Goal: Check status: Check status

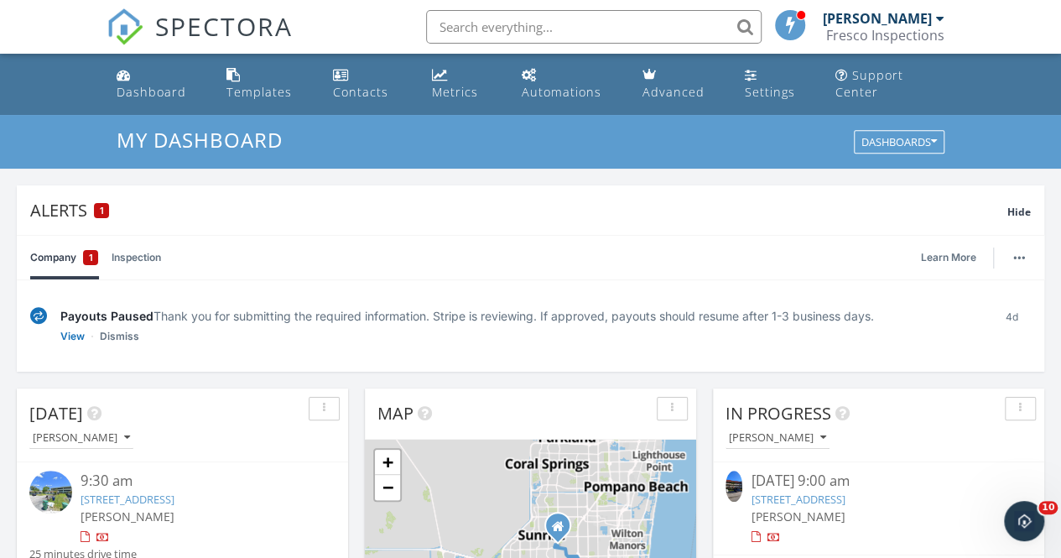
click at [133, 74] on link "Dashboard" at bounding box center [158, 84] width 97 height 48
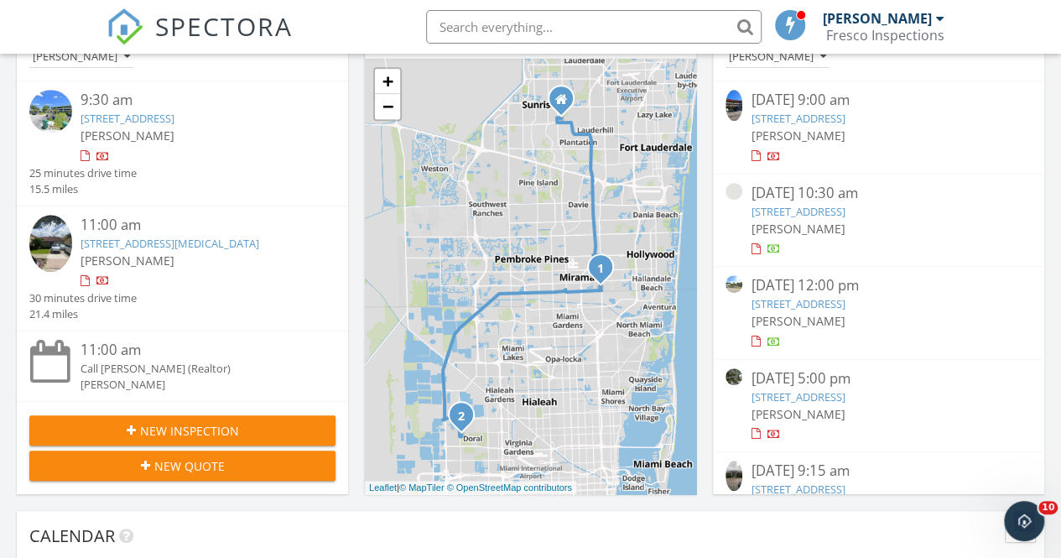
click at [148, 119] on link "[STREET_ADDRESS]" at bounding box center [128, 118] width 94 height 15
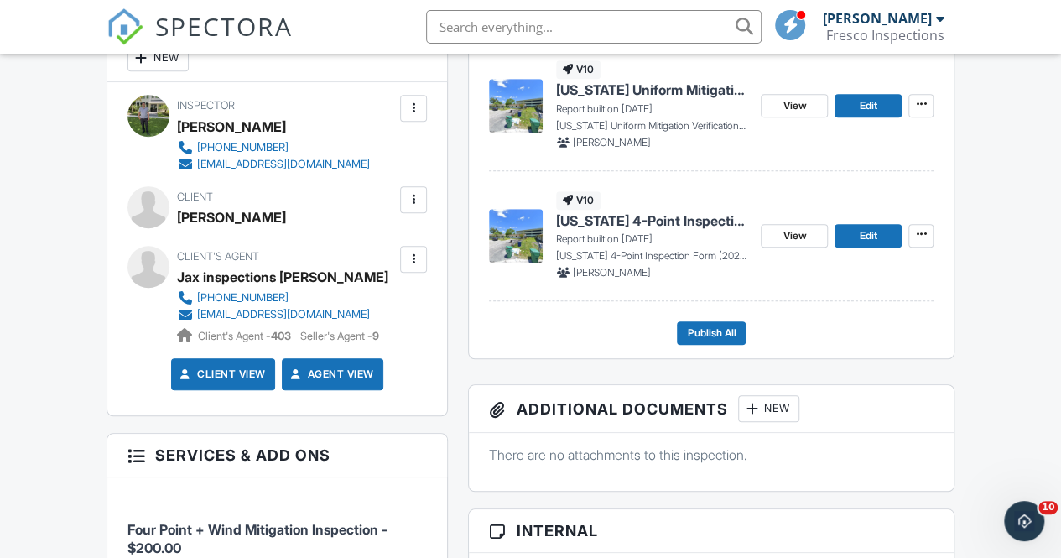
scroll to position [491, 0]
click at [802, 244] on span "View" at bounding box center [793, 235] width 23 height 17
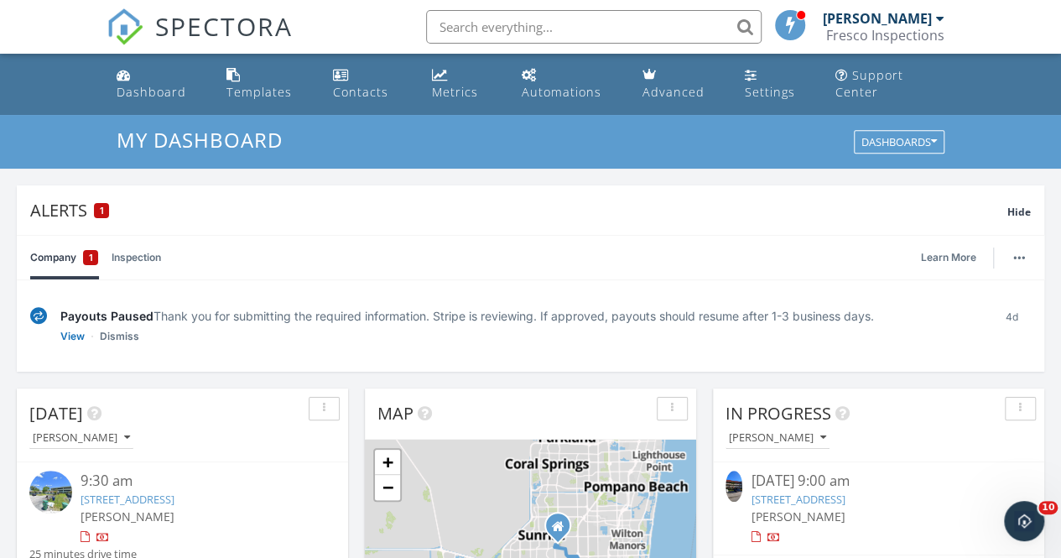
click at [470, 23] on input "text" at bounding box center [593, 27] width 335 height 34
click at [149, 504] on link "3651 SW 60th Terrace, Miramar, FL 33023" at bounding box center [128, 498] width 94 height 15
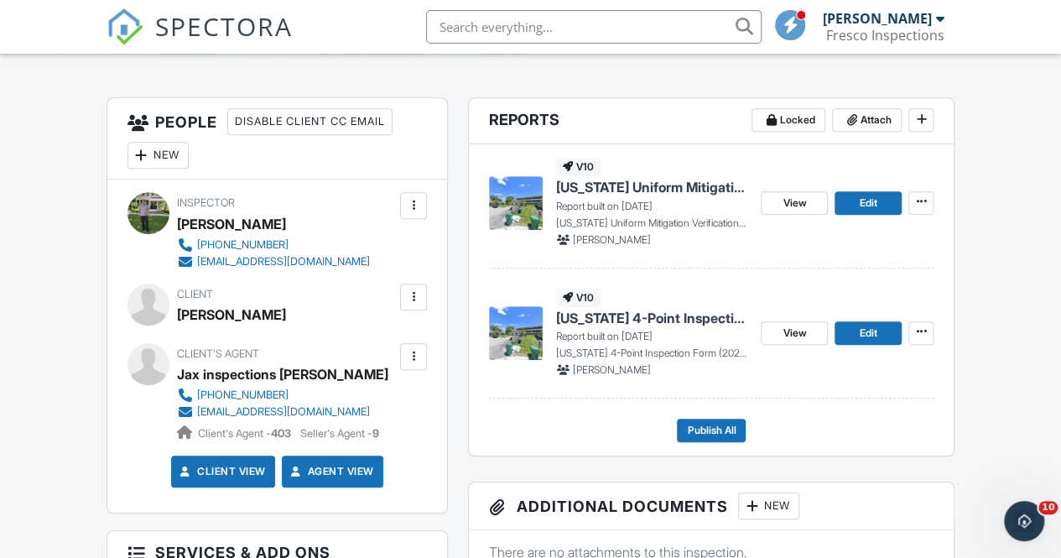
scroll to position [399, 0]
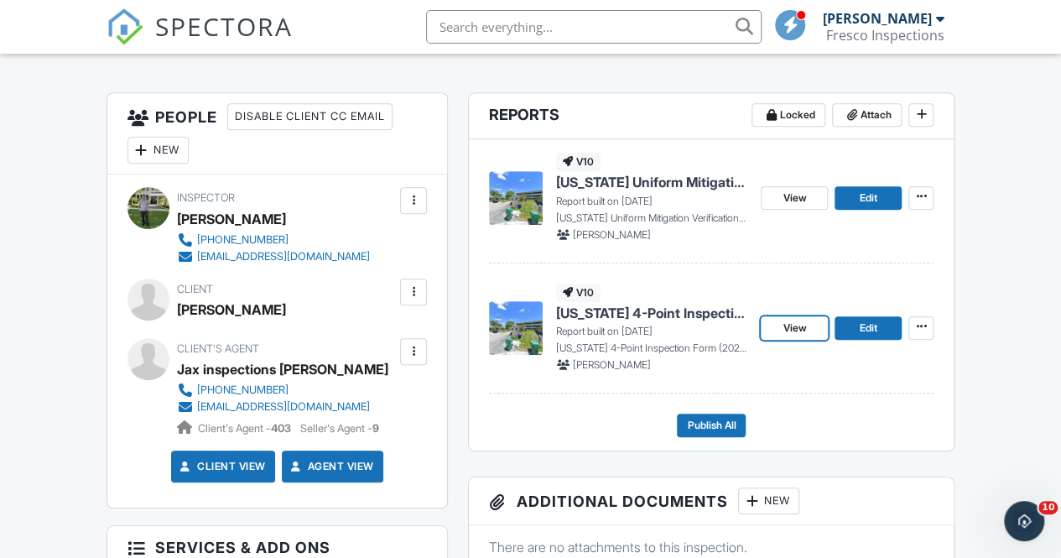
click at [798, 336] on span "View" at bounding box center [793, 328] width 23 height 17
